Goal: Task Accomplishment & Management: Complete application form

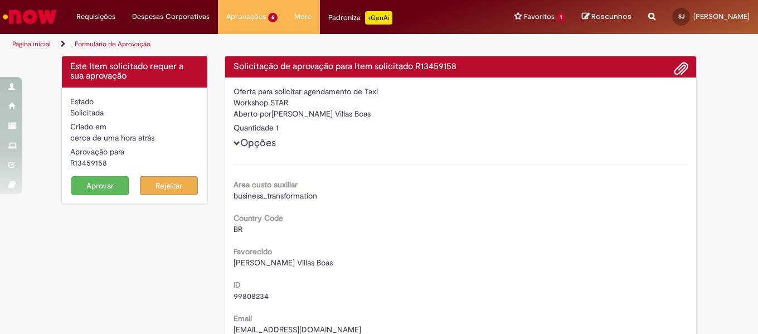
click at [112, 186] on button "Aprovar" at bounding box center [100, 185] width 58 height 19
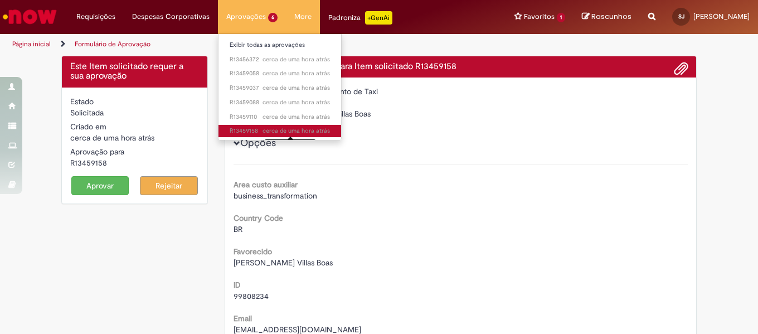
click at [282, 129] on span "cerca de uma hora atrás" at bounding box center [296, 131] width 67 height 8
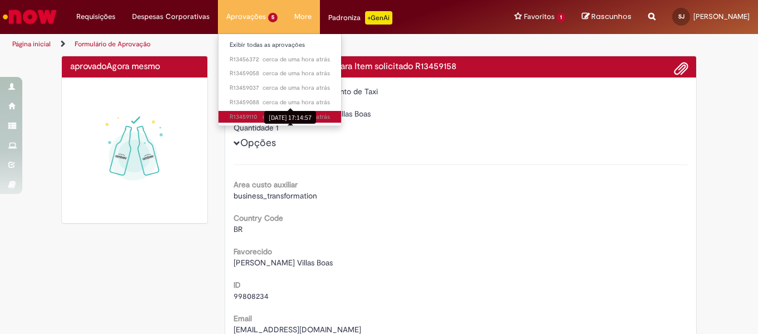
click at [268, 115] on ul "Exibir todas as aprovações cerca de uma hora atrás cerca de uma hora atrás R134…" at bounding box center [280, 79] width 124 height 93
click at [243, 117] on span "cerca de uma hora atrás cerca de uma hora atrás [DATE] 17:13:29 R13459110" at bounding box center [280, 117] width 100 height 9
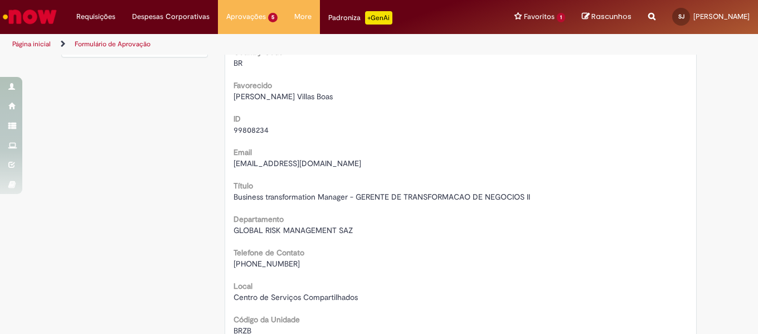
scroll to position [167, 0]
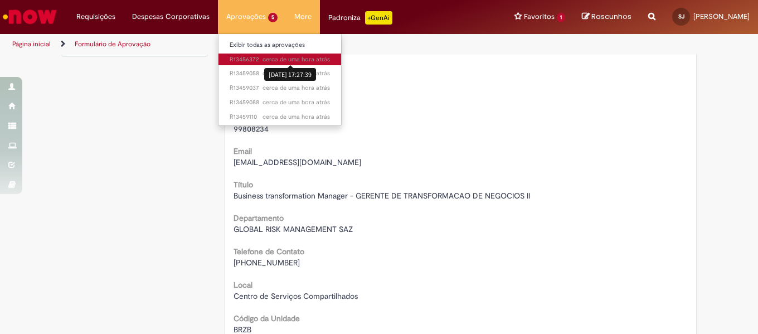
click at [264, 65] on div "[DATE] 17:27:39" at bounding box center [290, 74] width 52 height 18
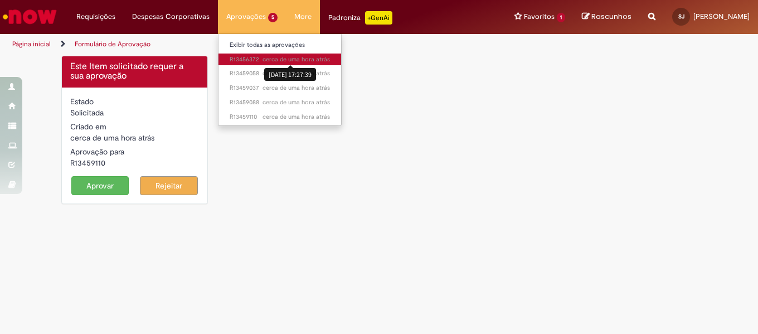
click at [242, 57] on span "cerca de uma hora atrás cerca de uma hora atrás [DATE] 17:27:39 R13456372" at bounding box center [280, 59] width 100 height 9
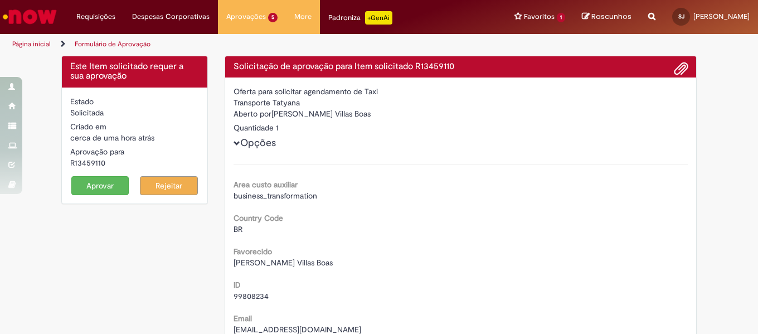
click at [103, 187] on button "Aprovar" at bounding box center [100, 185] width 58 height 19
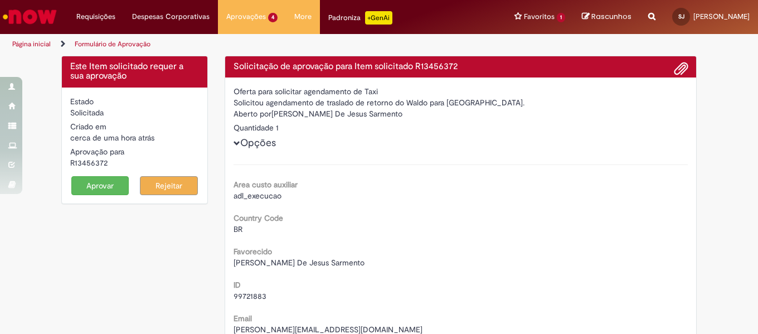
click at [110, 183] on button "Aprovar" at bounding box center [100, 185] width 58 height 19
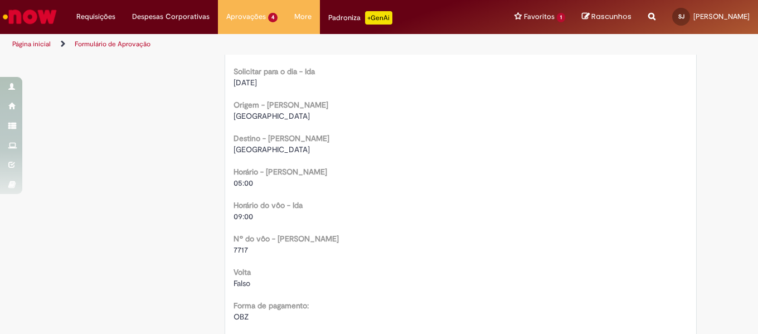
scroll to position [837, 0]
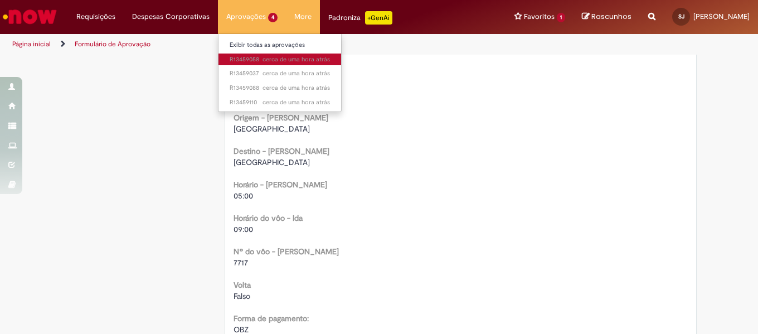
click at [243, 57] on span "cerca de uma hora atrás cerca de uma hora atrás R13459058" at bounding box center [280, 59] width 100 height 9
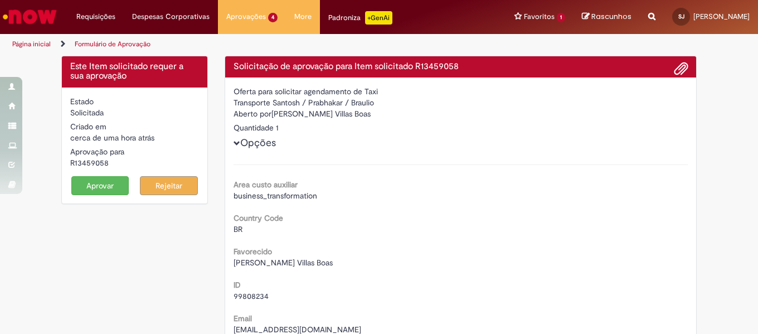
click at [94, 182] on button "Aprovar" at bounding box center [100, 185] width 58 height 19
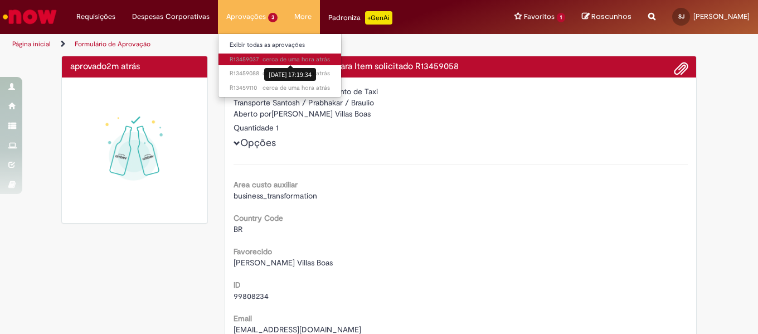
click at [236, 57] on span "cerca de uma hora atrás cerca de uma hora atrás [DATE] 17:19:34 R13459037" at bounding box center [280, 59] width 100 height 9
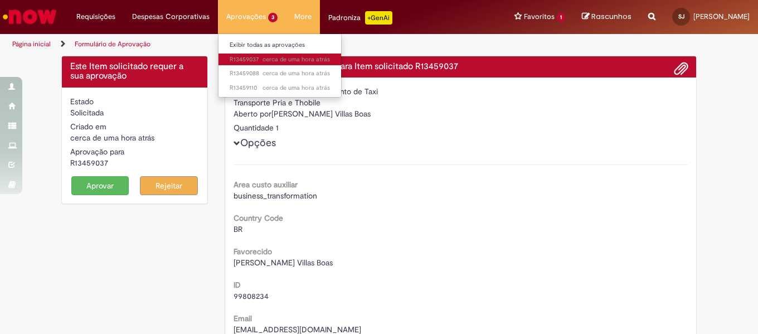
click at [91, 185] on button "Aprovar" at bounding box center [100, 185] width 58 height 19
